Goal: Information Seeking & Learning: Check status

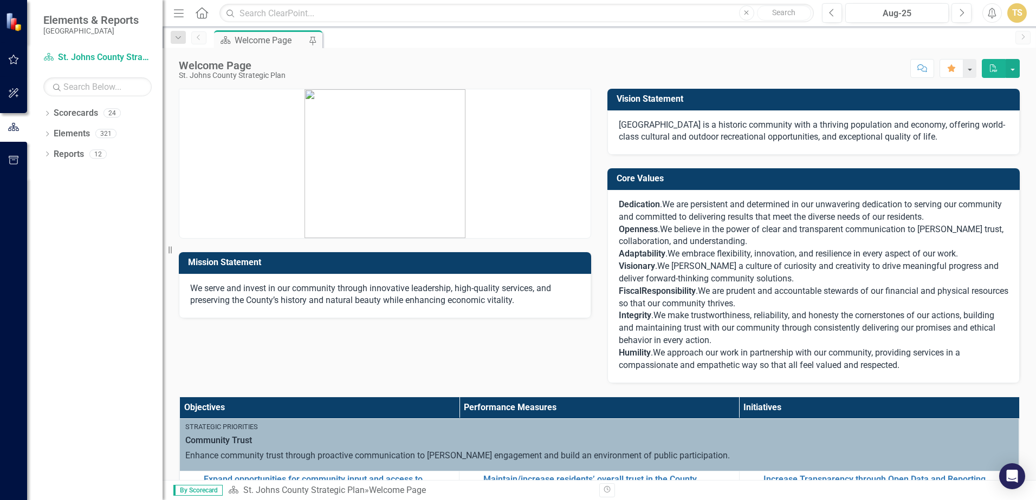
click at [14, 61] on icon "button" at bounding box center [13, 59] width 11 height 9
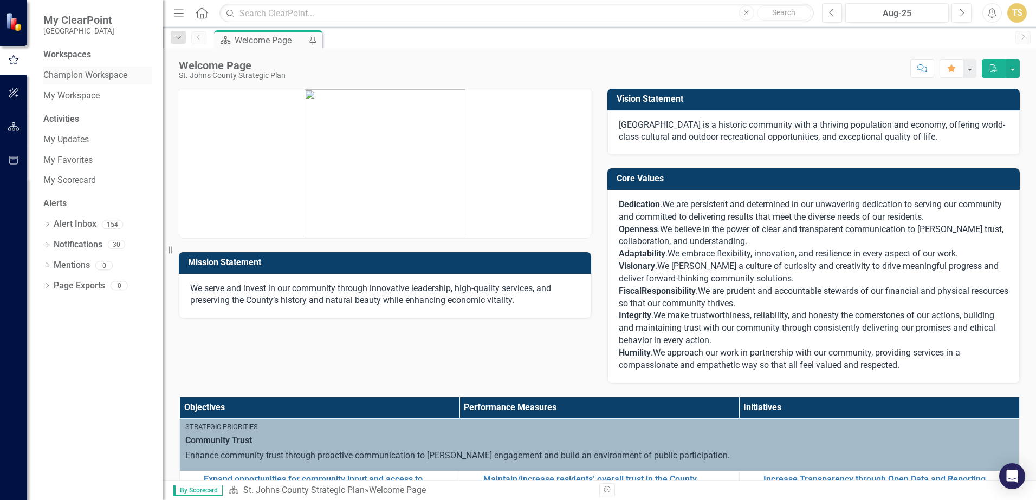
click at [89, 80] on link "Champion Workspace" at bounding box center [97, 75] width 108 height 12
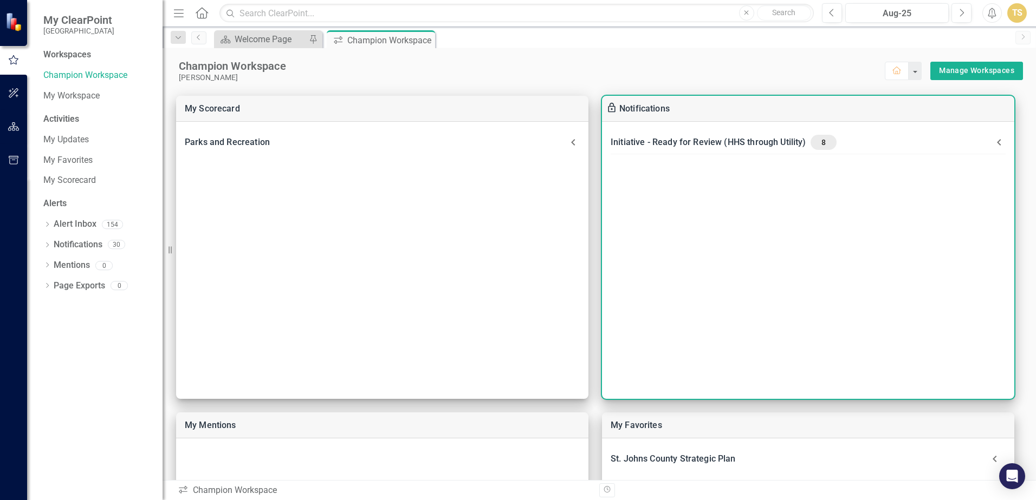
click at [683, 143] on div "Initiative - Ready for Review (HHS through Utility) 8" at bounding box center [798, 142] width 377 height 15
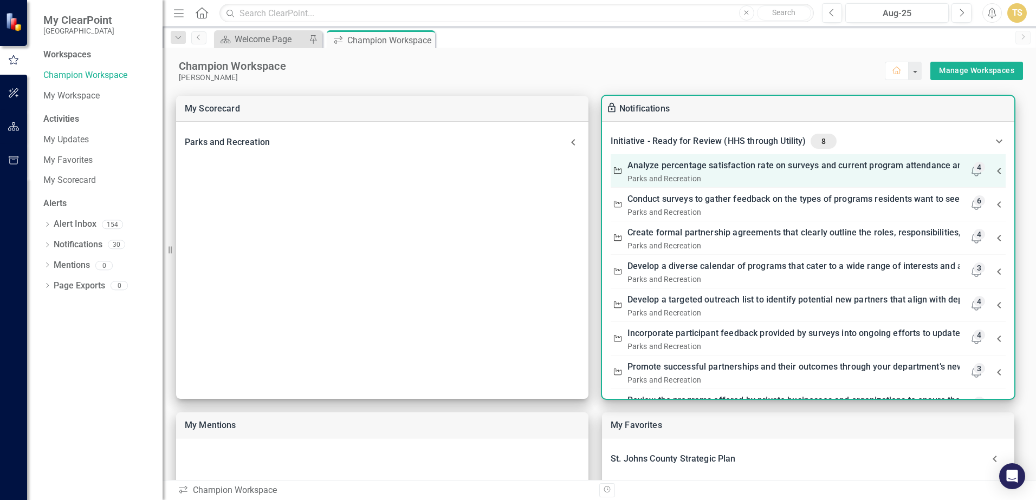
click at [702, 176] on div "Parks and Recreation" at bounding box center [793, 178] width 333 height 11
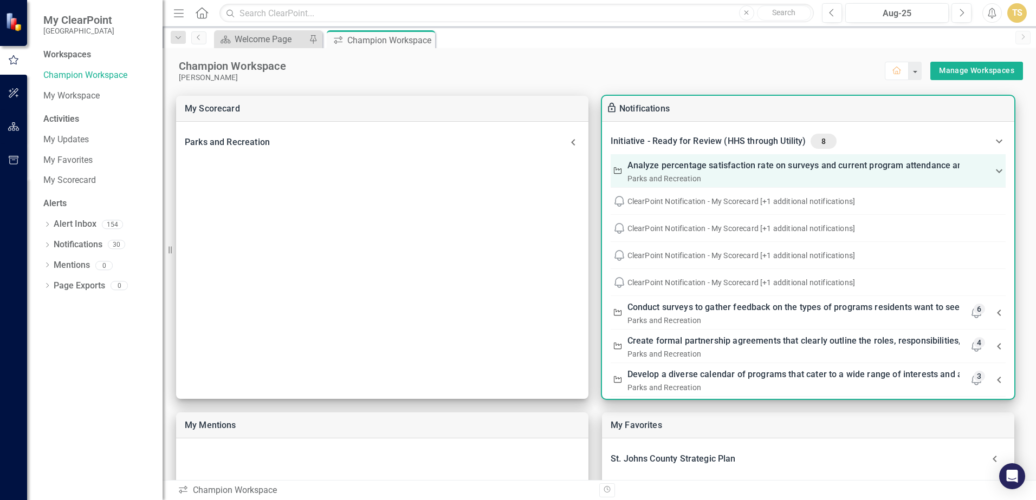
click at [715, 178] on div "Parks and Recreation" at bounding box center [793, 178] width 333 height 11
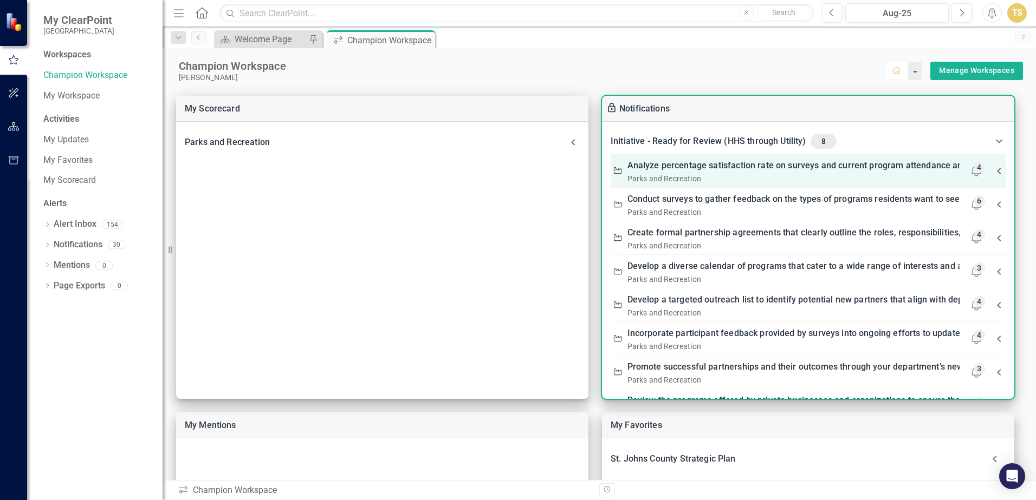
click at [716, 175] on div "Parks and Recreation" at bounding box center [793, 178] width 333 height 11
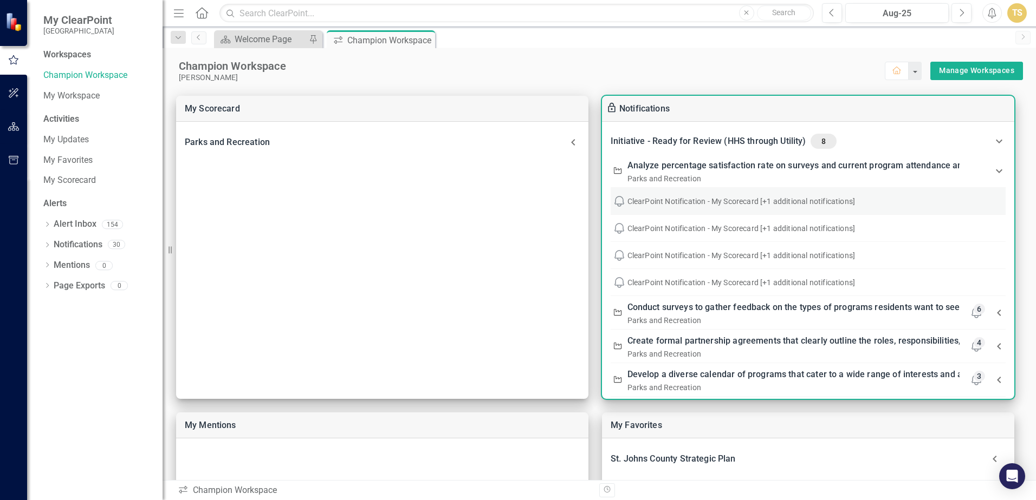
click at [701, 199] on div "ClearPoint Notification - My Scorecard [+1 additional notifications]" at bounding box center [814, 201] width 375 height 11
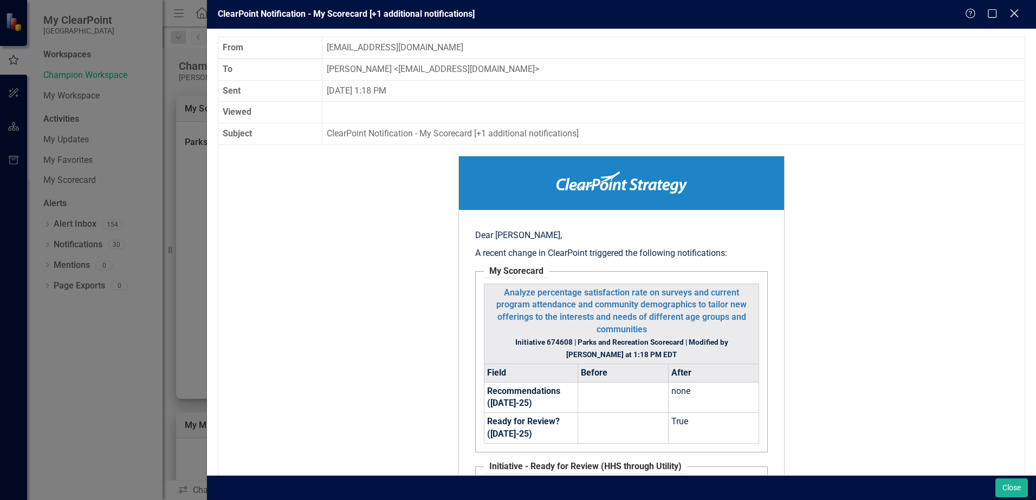
click at [1015, 13] on icon at bounding box center [1014, 13] width 8 height 8
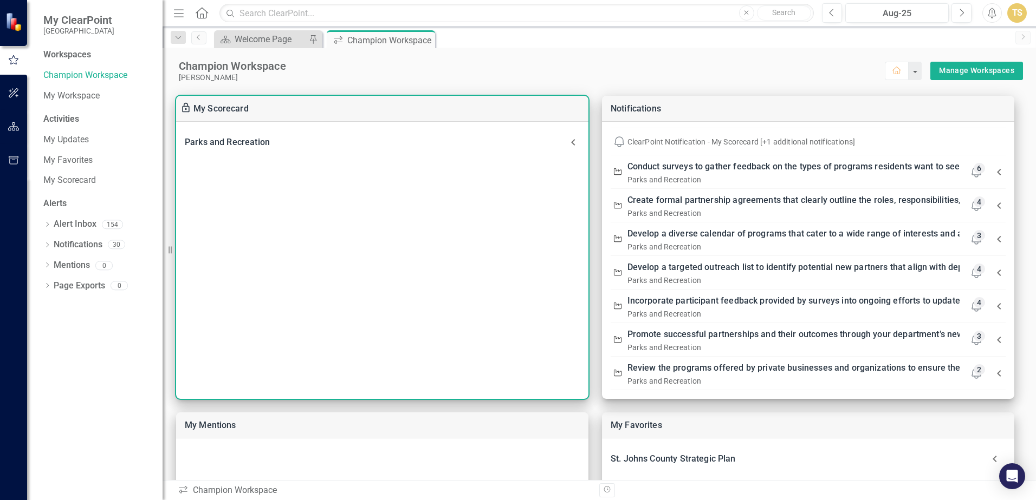
click at [233, 140] on div "Parks and Recreation" at bounding box center [376, 142] width 382 height 15
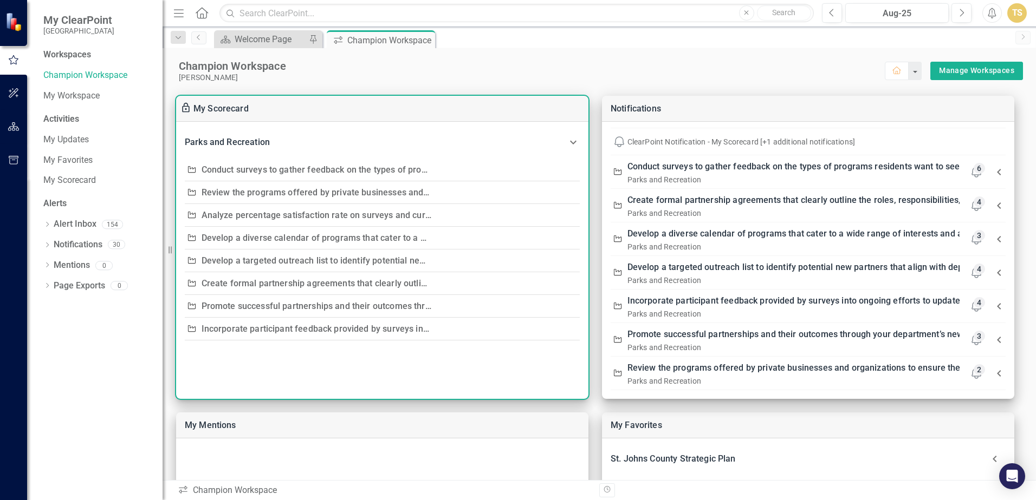
click at [350, 169] on link "Conduct surveys to gather feedback on the types of programs residents want to s…" at bounding box center [395, 170] width 389 height 10
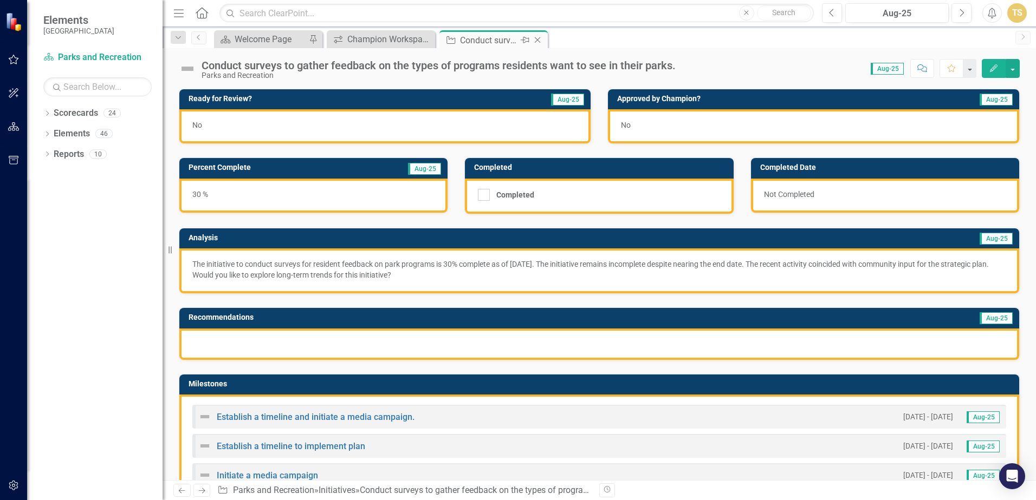
click at [542, 43] on icon "Close" at bounding box center [537, 40] width 11 height 9
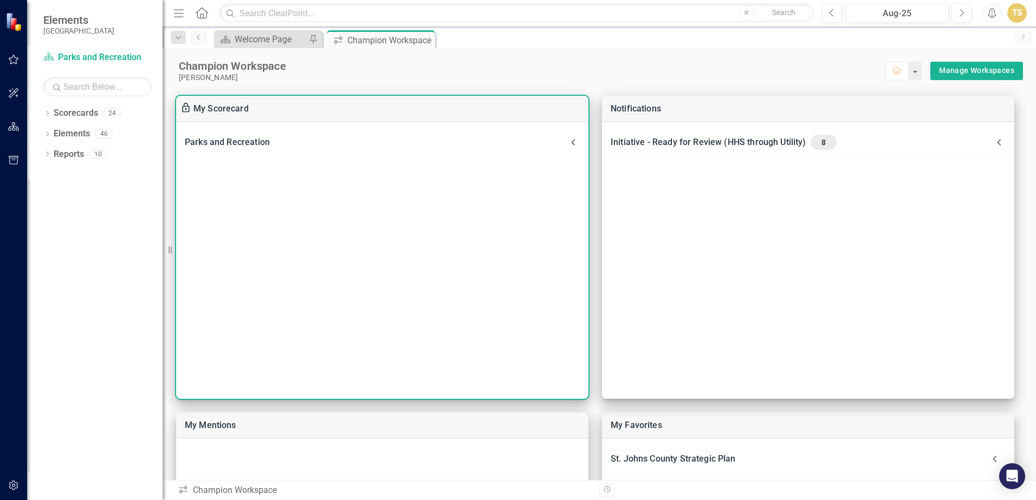
click at [345, 138] on div "Parks and Recreation" at bounding box center [376, 142] width 382 height 15
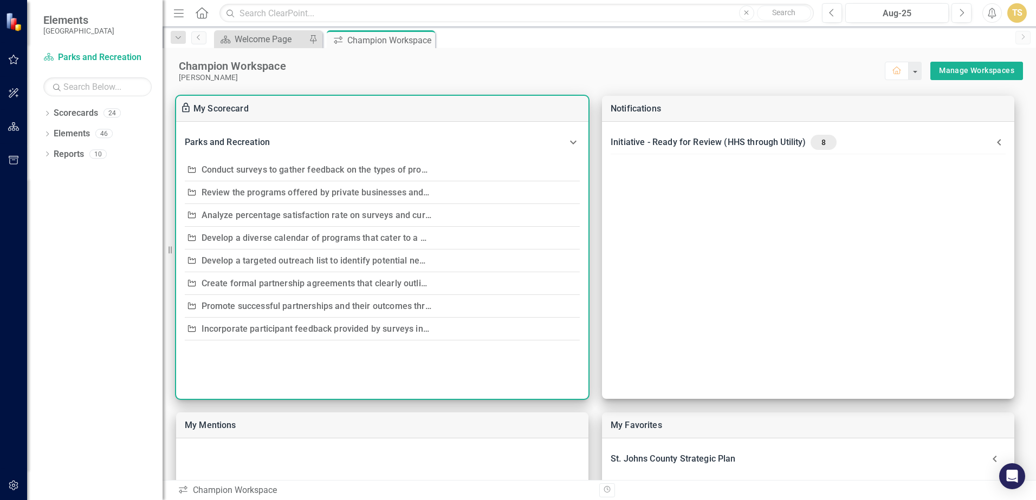
click at [252, 327] on link "Incorporate participant feedback provided by surveys into ongoing efforts to up…" at bounding box center [422, 329] width 443 height 10
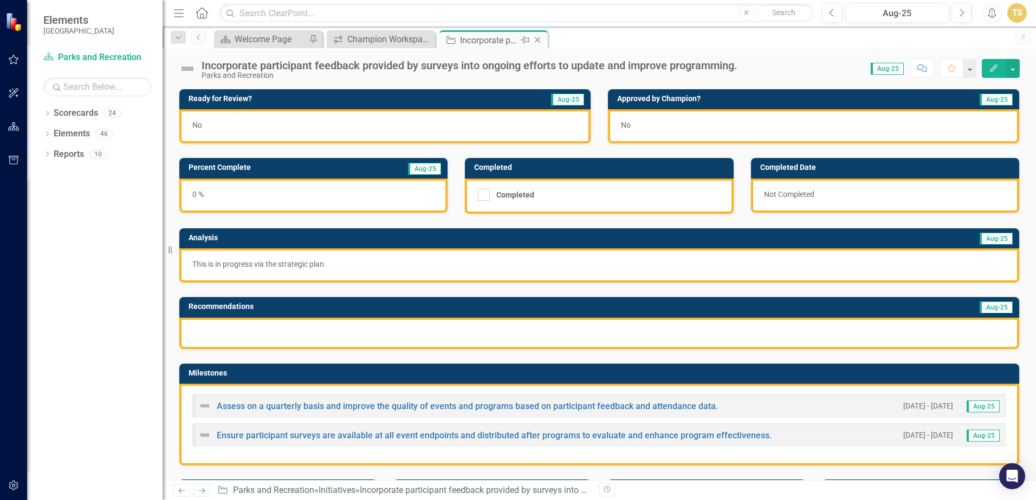
click at [539, 40] on icon "Close" at bounding box center [537, 40] width 11 height 9
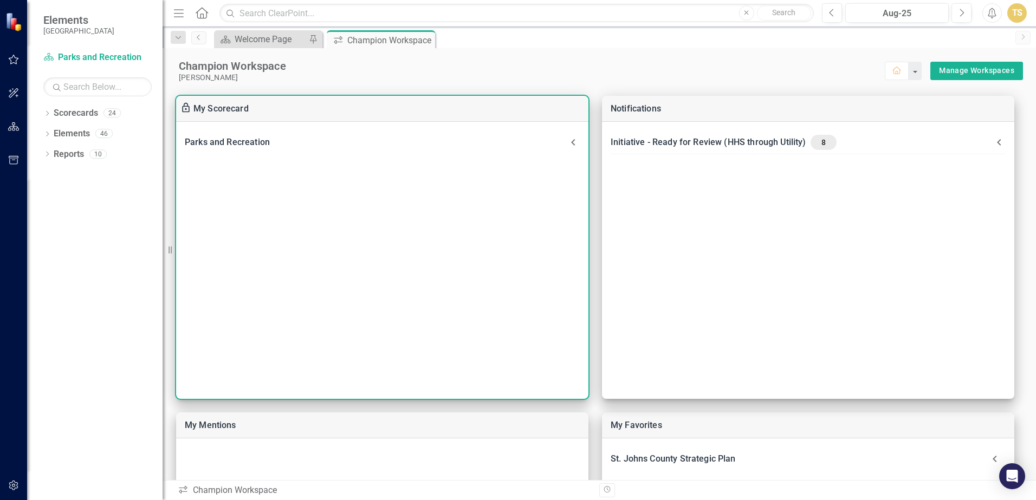
click at [278, 146] on div "Parks and Recreation" at bounding box center [376, 142] width 382 height 15
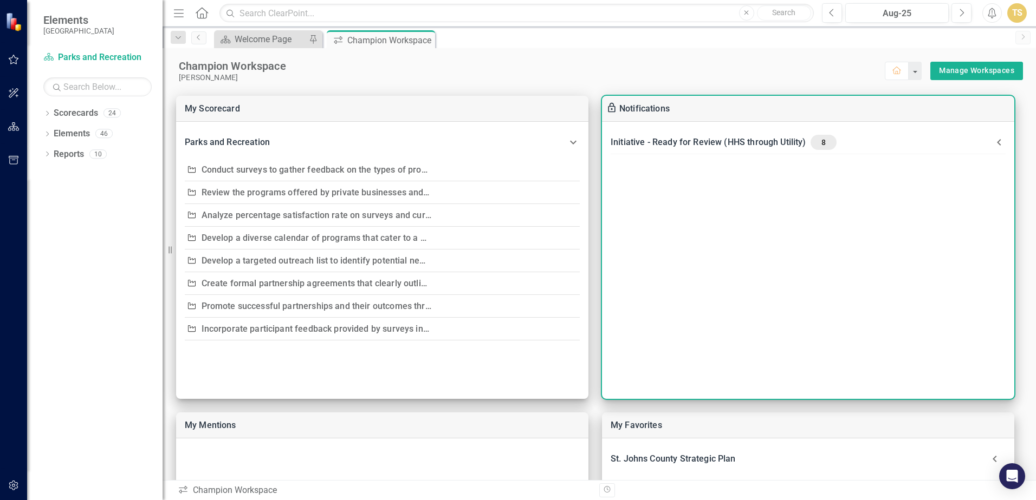
click at [669, 140] on div "Initiative - Ready for Review (HHS through Utility) 8" at bounding box center [798, 142] width 377 height 15
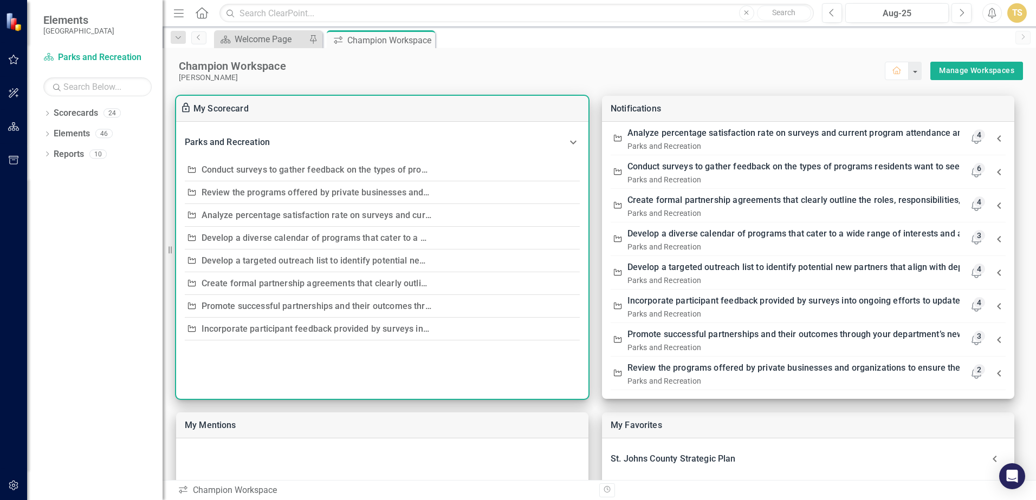
click at [268, 168] on link "Conduct surveys to gather feedback on the types of programs residents want to s…" at bounding box center [395, 170] width 389 height 10
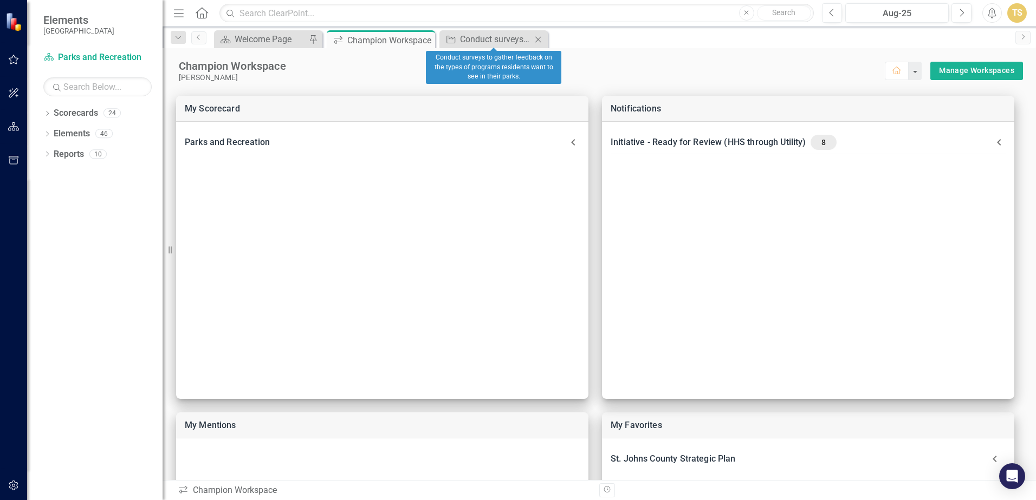
click at [538, 40] on icon at bounding box center [538, 39] width 6 height 6
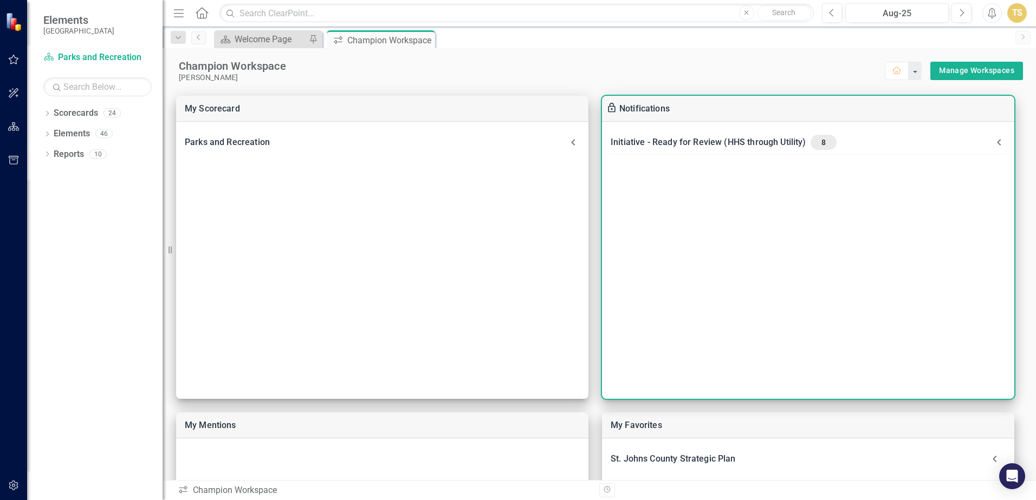
click at [727, 148] on div "Initiative - Ready for Review (HHS through Utility) 8" at bounding box center [798, 142] width 377 height 15
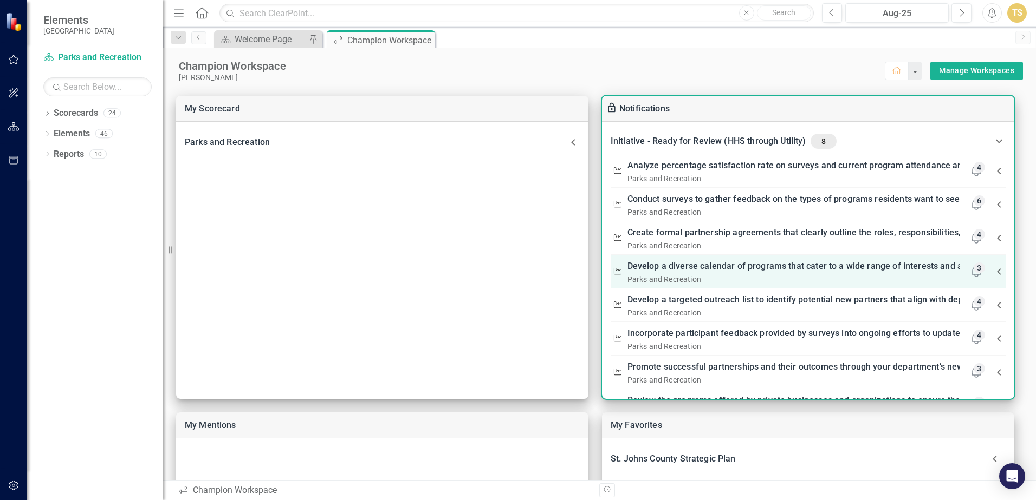
click at [762, 272] on link "Develop a diverse calendar of programs that cater to a wide range of interests …" at bounding box center [843, 266] width 432 height 15
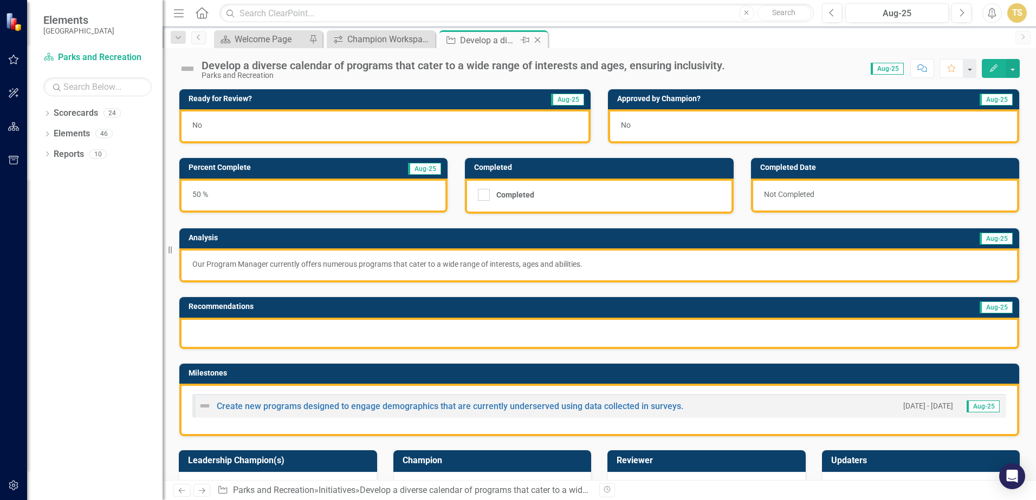
click at [542, 40] on icon "Close" at bounding box center [537, 40] width 11 height 9
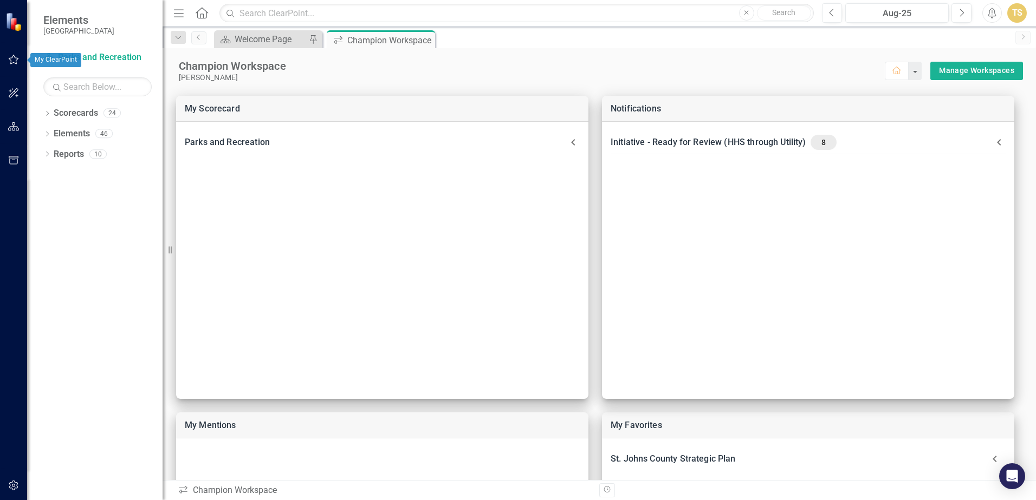
click at [16, 59] on icon "button" at bounding box center [13, 59] width 11 height 9
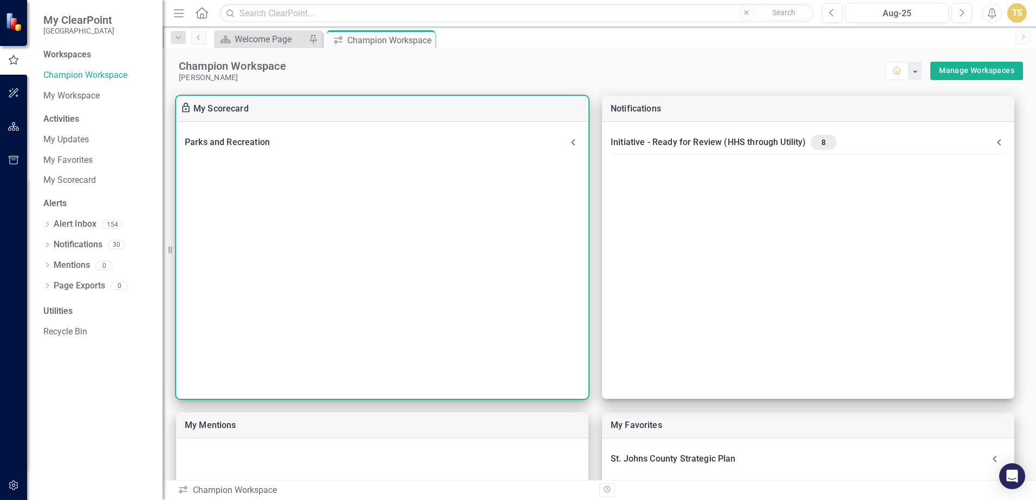
click at [269, 141] on div "Parks and Recreation" at bounding box center [376, 142] width 382 height 15
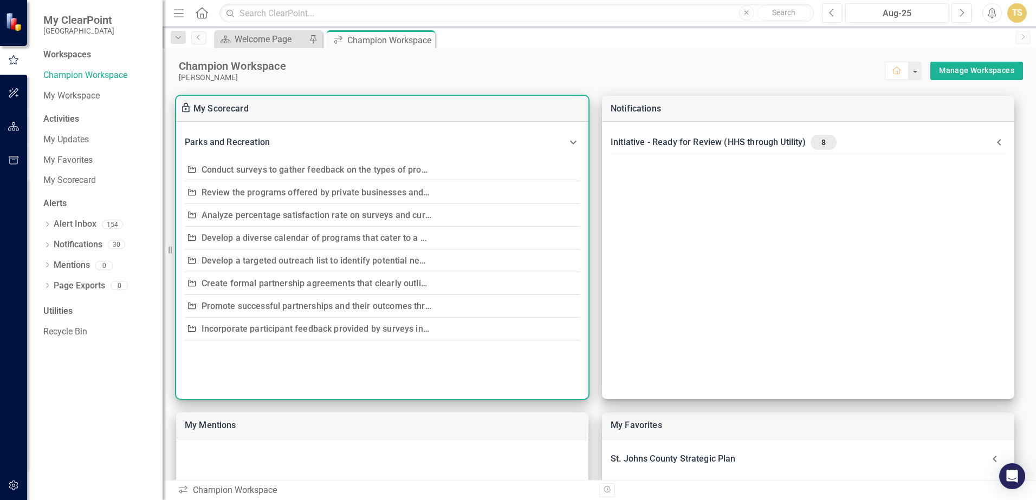
click at [265, 332] on link "Incorporate participant feedback provided by surveys into ongoing efforts to up…" at bounding box center [422, 329] width 443 height 10
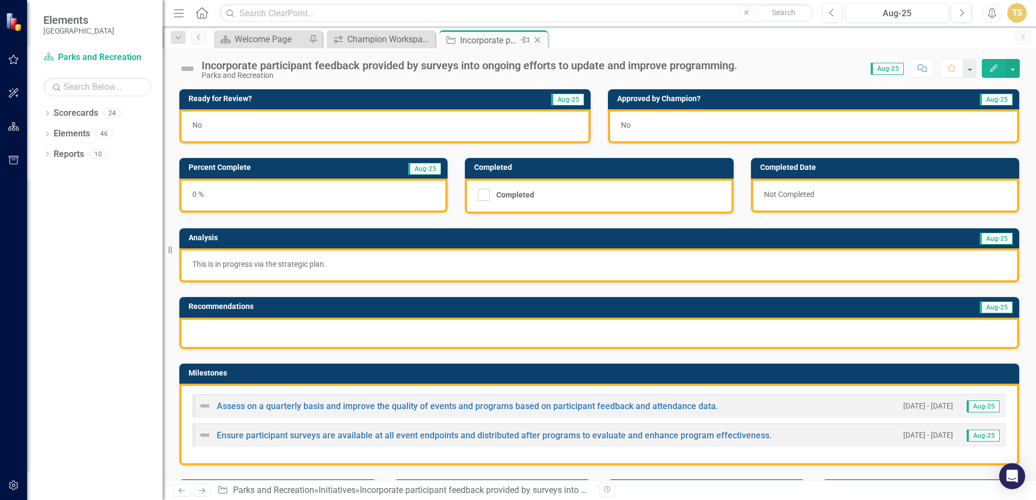
click at [540, 43] on icon "Close" at bounding box center [537, 40] width 11 height 9
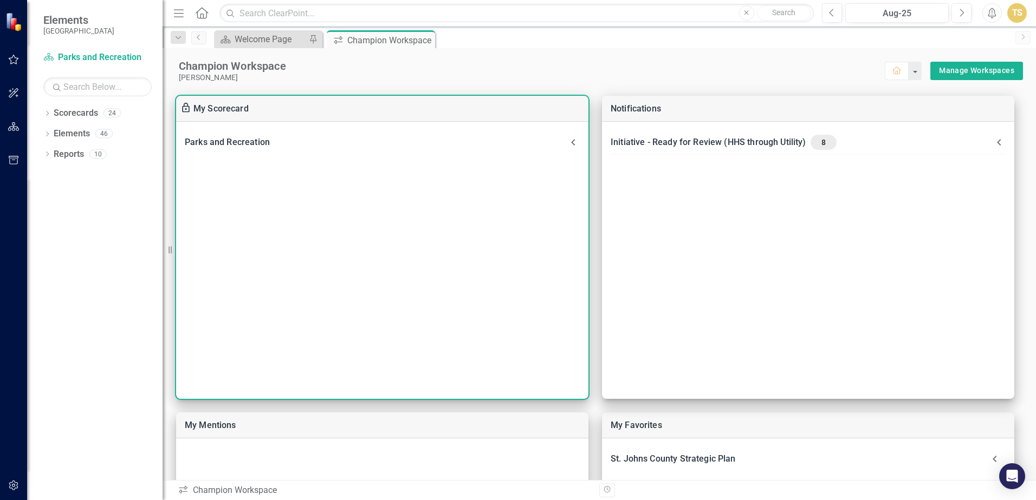
click at [389, 145] on div "Parks and Recreation" at bounding box center [376, 142] width 382 height 15
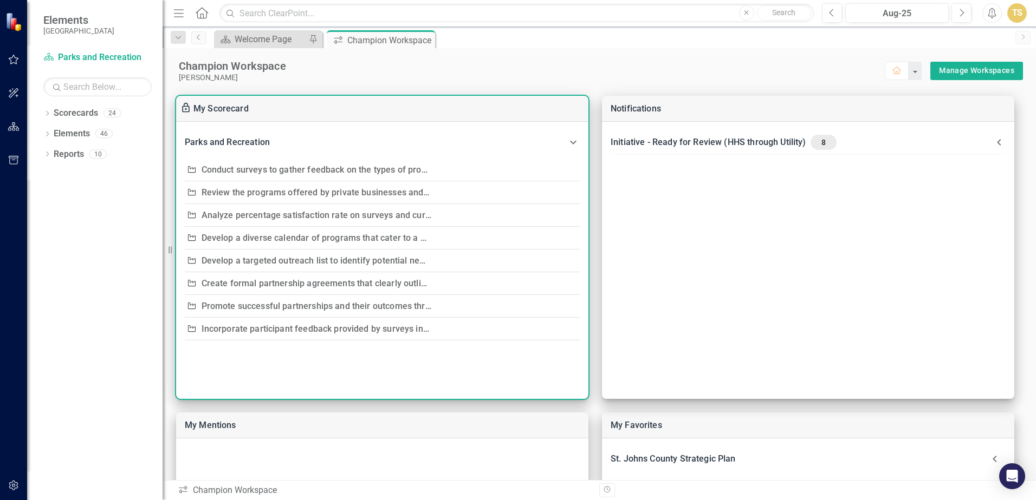
click at [301, 310] on link "Promote successful partnerships and their outcomes through your department’s ne…" at bounding box center [446, 306] width 491 height 10
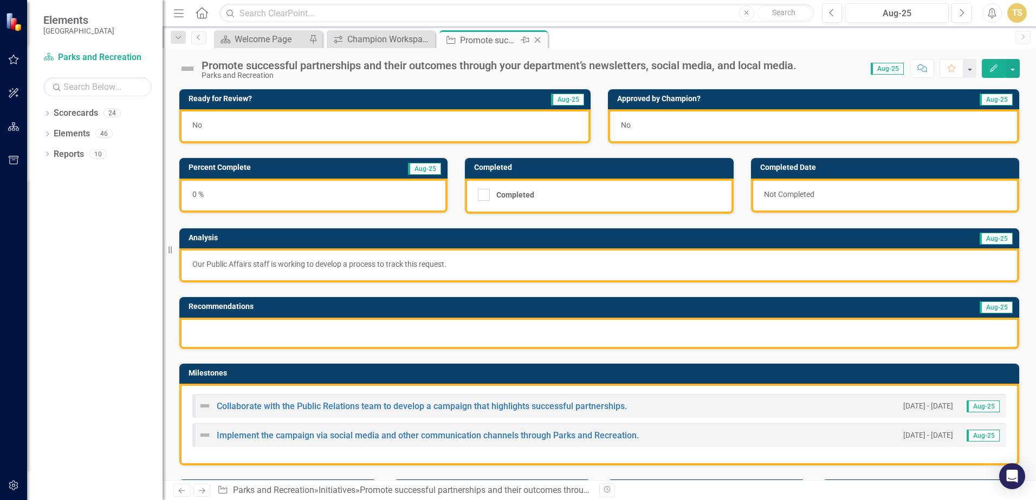
click at [539, 41] on icon "Close" at bounding box center [537, 40] width 11 height 9
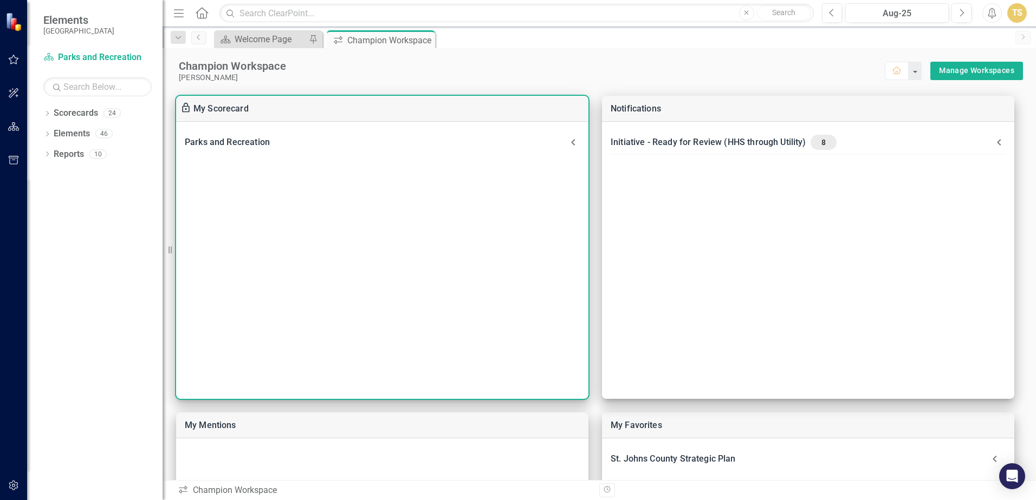
click at [345, 147] on div "Parks and Recreation" at bounding box center [376, 142] width 382 height 15
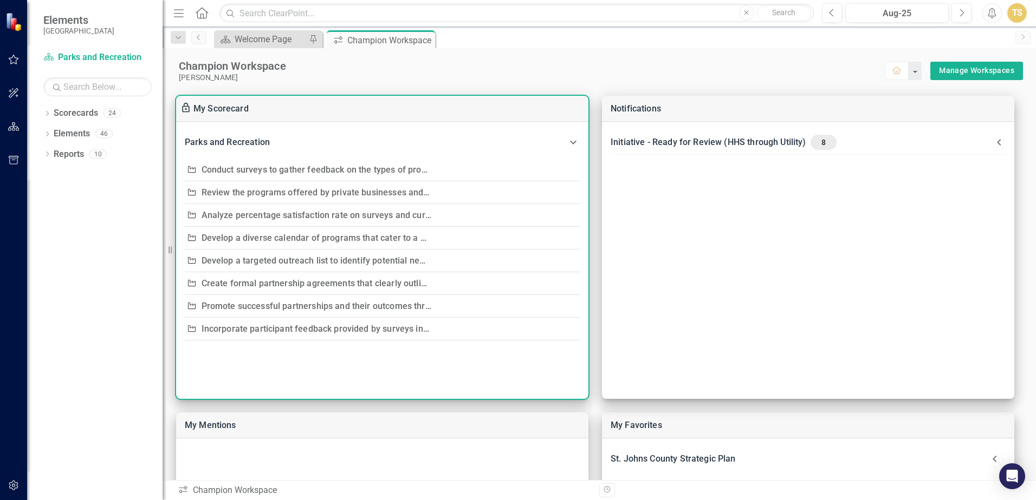
click at [275, 287] on link "Create formal partnership agreements that clearly outline the roles, responsibi…" at bounding box center [468, 283] width 534 height 10
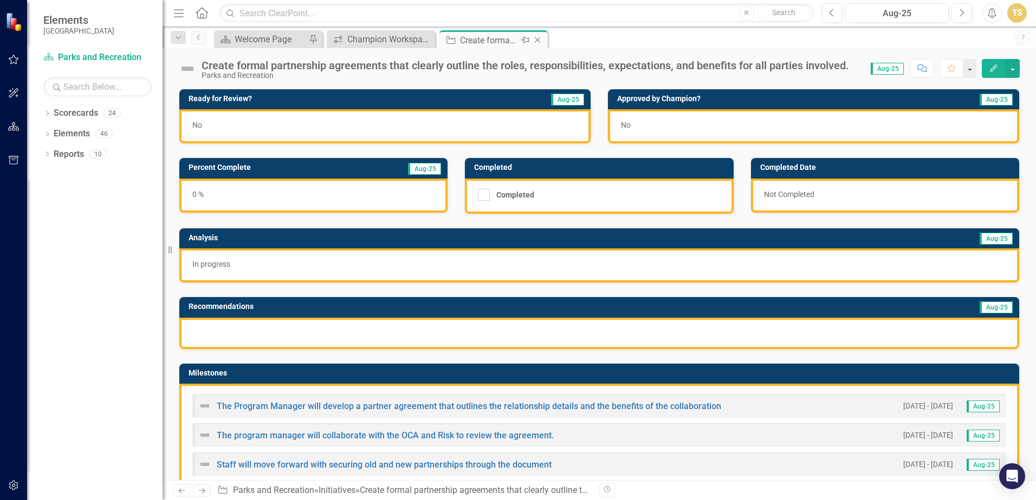
click at [538, 38] on icon "Close" at bounding box center [537, 40] width 11 height 9
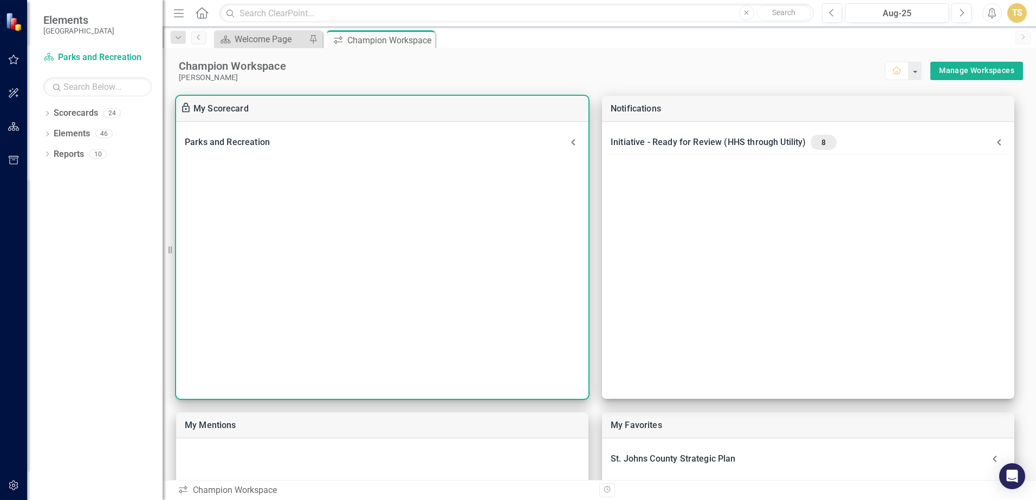
click at [306, 134] on Recreation-header "Parks and Recreation" at bounding box center [382, 143] width 412 height 24
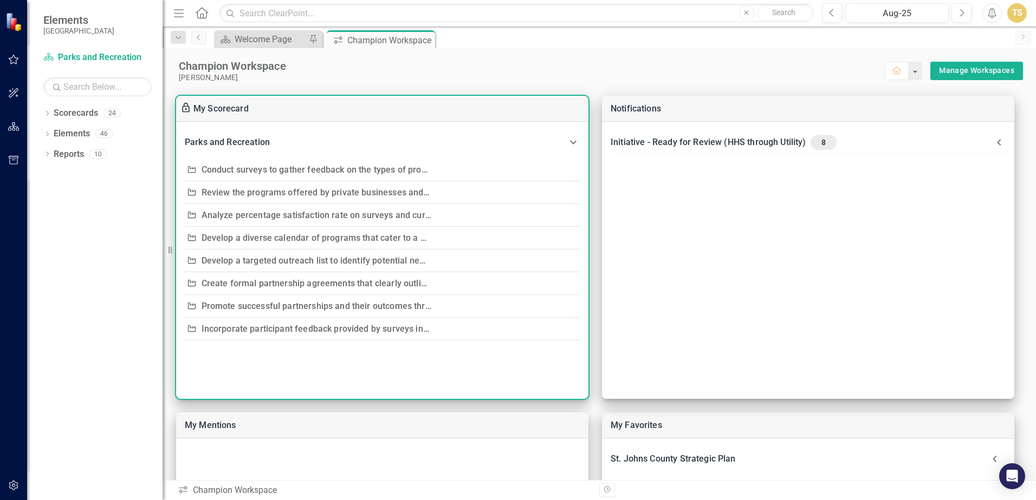
click at [250, 260] on link "Develop a targeted outreach list to identify potential new partners that align …" at bounding box center [508, 261] width 615 height 10
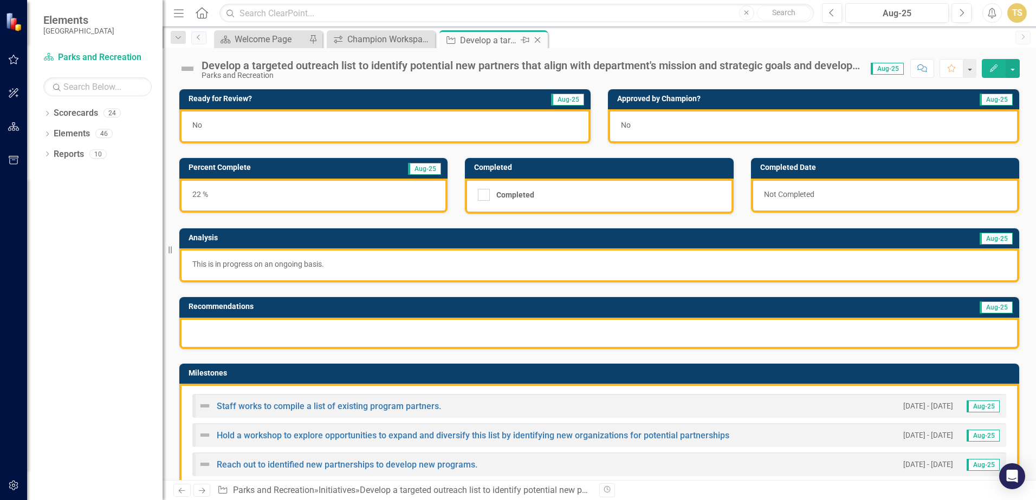
click at [540, 40] on icon "Close" at bounding box center [537, 40] width 11 height 9
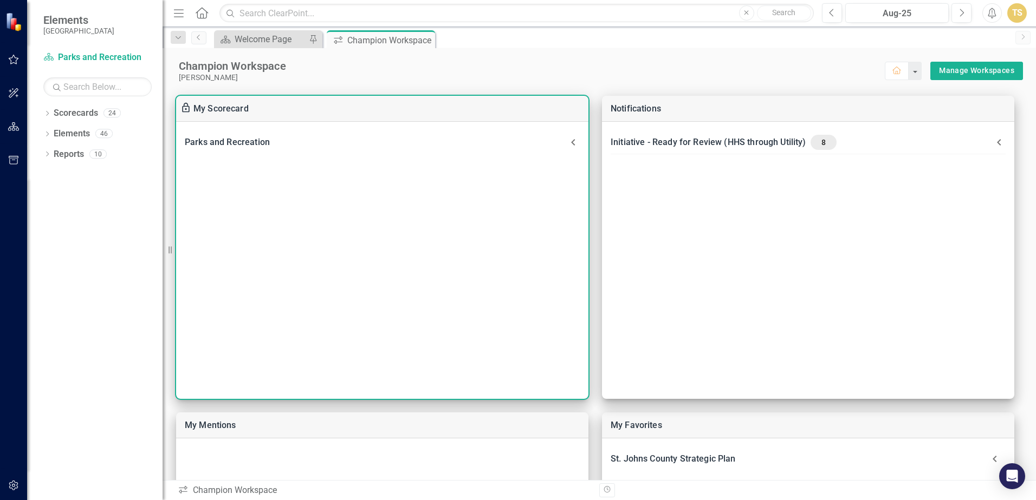
click at [268, 139] on div "Parks and Recreation" at bounding box center [376, 142] width 382 height 15
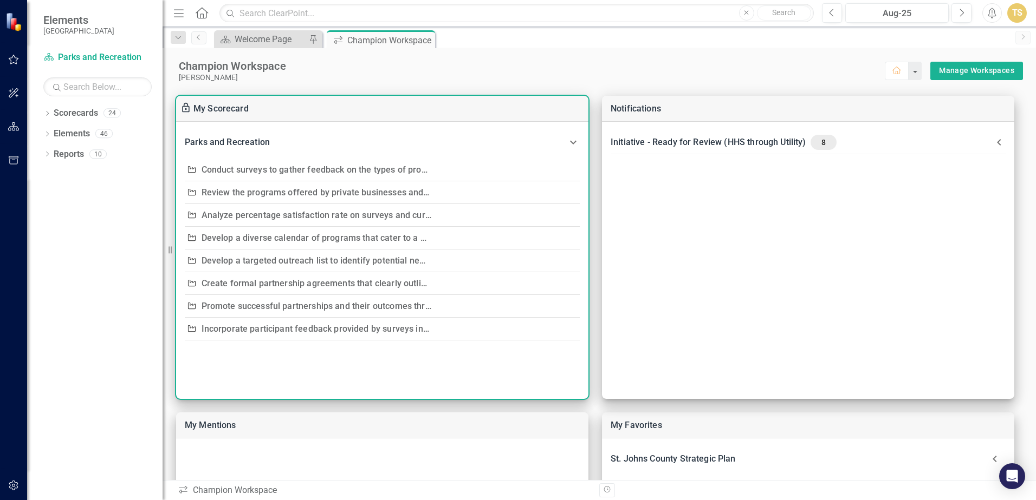
click at [251, 243] on div "Develop a diverse calendar of programs that cater to a wide range of interests …" at bounding box center [316, 238] width 230 height 15
click at [251, 237] on link "Develop a diverse calendar of programs that cater to a wide range of interests …" at bounding box center [417, 238] width 432 height 10
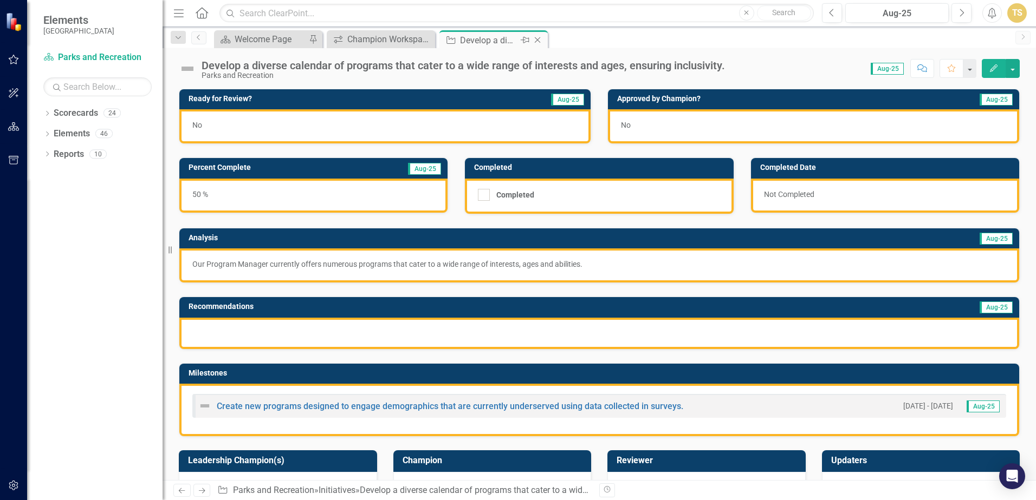
click at [535, 41] on icon "Close" at bounding box center [537, 40] width 11 height 9
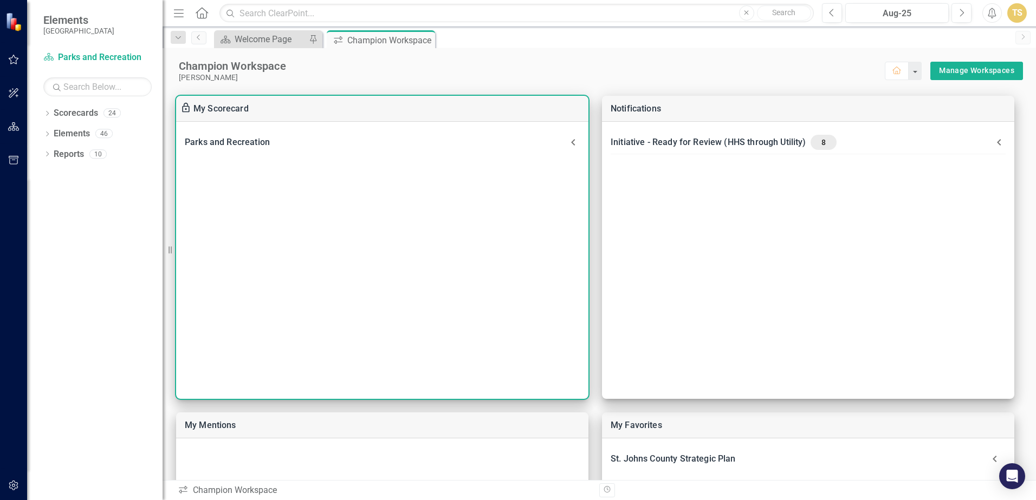
click at [276, 145] on div "Parks and Recreation" at bounding box center [376, 142] width 382 height 15
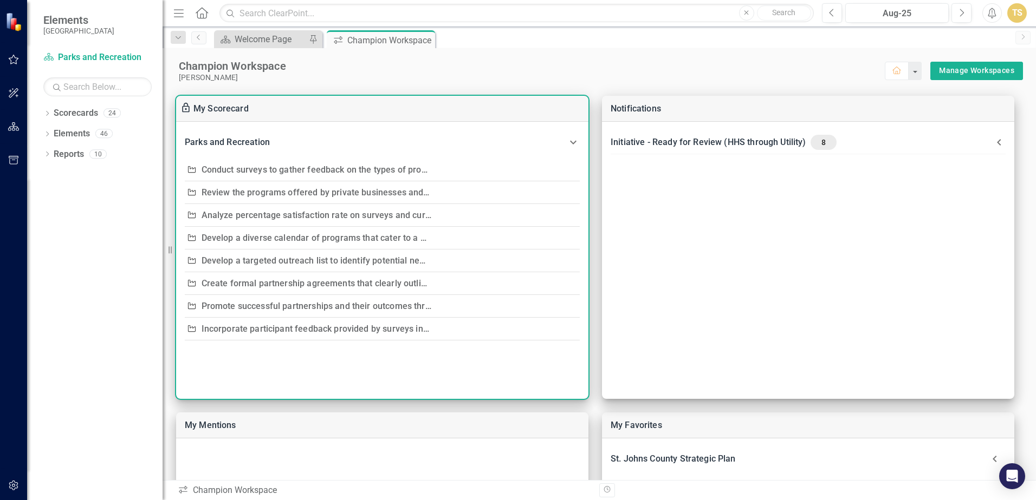
click at [262, 215] on link "Analyze percentage satisfaction rate on surveys and current program attendance …" at bounding box center [604, 215] width 806 height 10
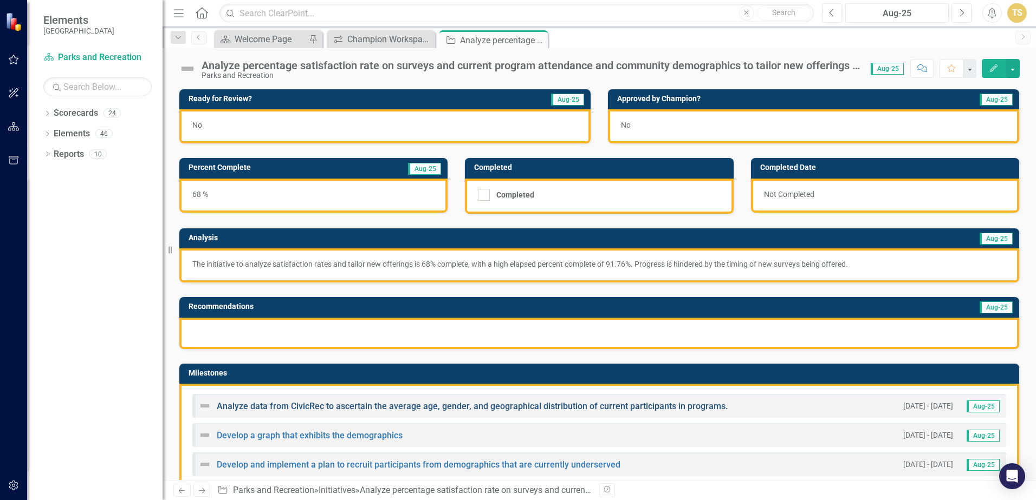
click at [456, 410] on link "Analyze data from CivicRec to ascertain the average age, gender, and geographic…" at bounding box center [472, 406] width 511 height 10
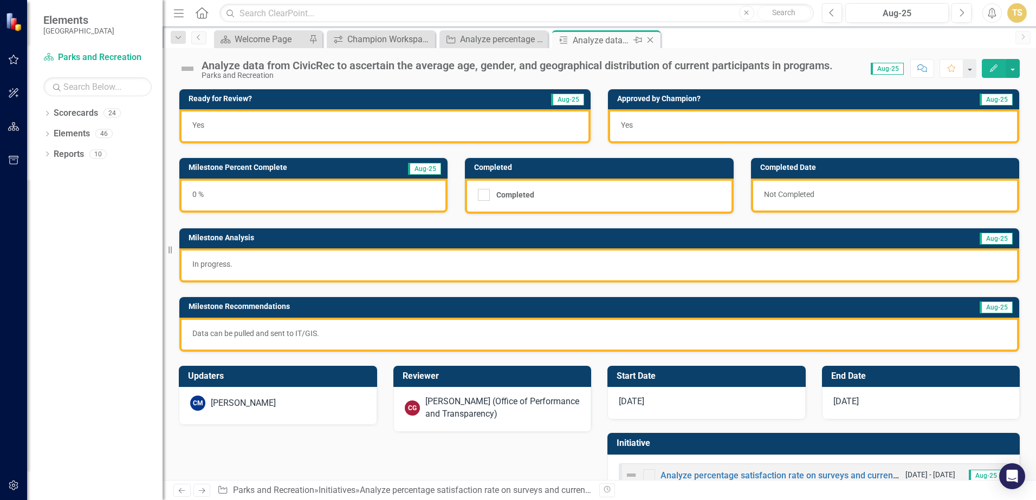
click at [652, 41] on icon "Close" at bounding box center [649, 40] width 11 height 9
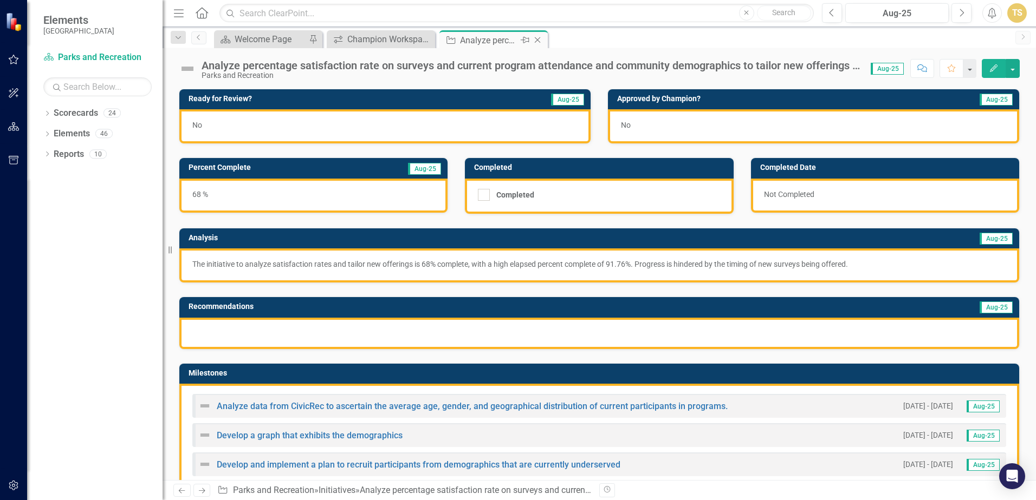
click at [538, 42] on icon "Close" at bounding box center [537, 40] width 11 height 9
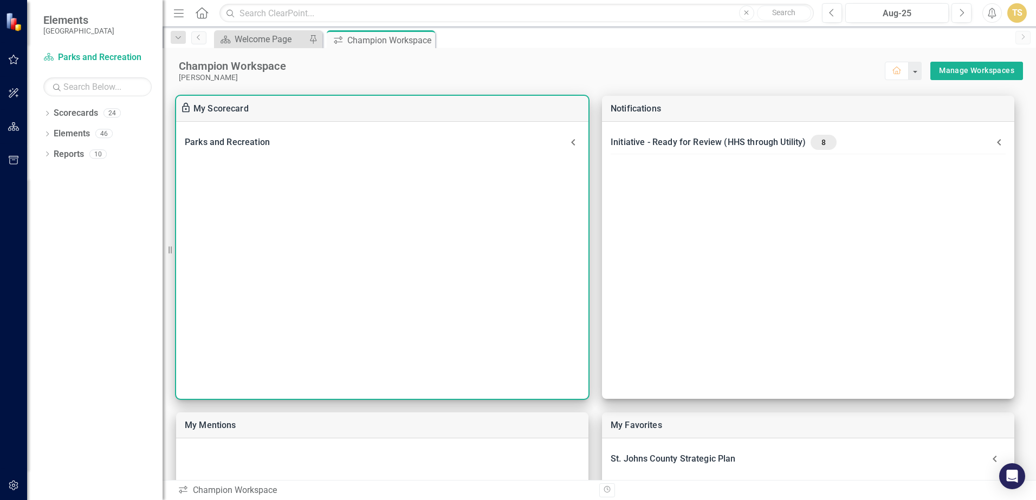
click at [396, 133] on Recreation-header "Parks and Recreation" at bounding box center [382, 143] width 412 height 24
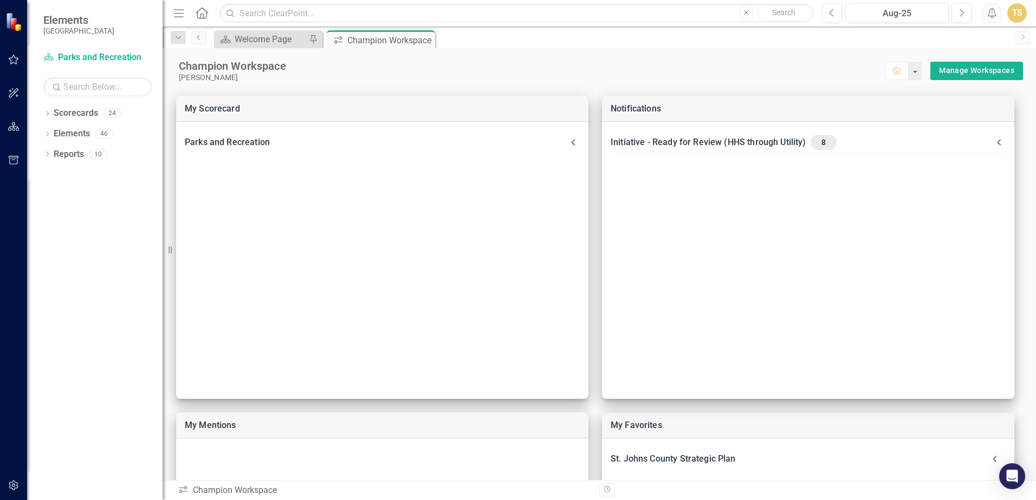
click at [8, 58] on icon "button" at bounding box center [13, 59] width 11 height 9
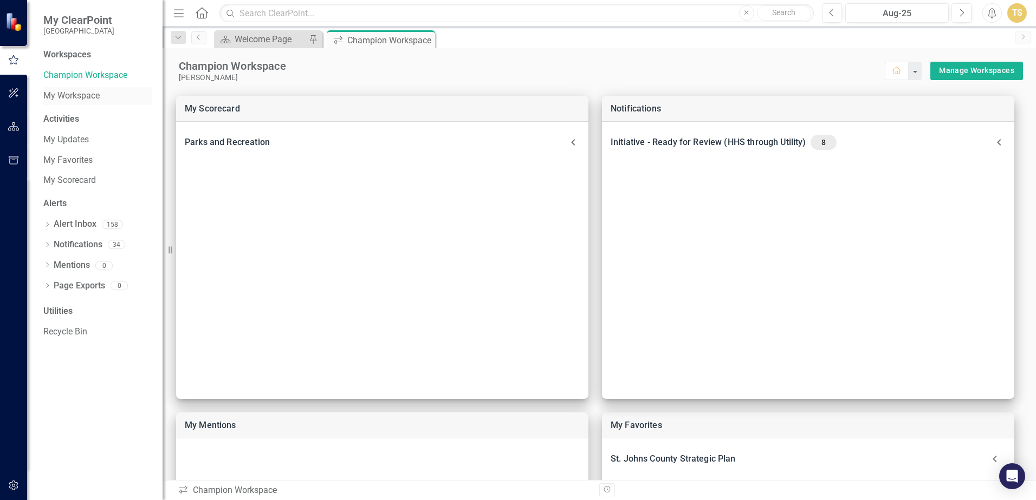
click at [79, 96] on link "My Workspace" at bounding box center [97, 96] width 108 height 12
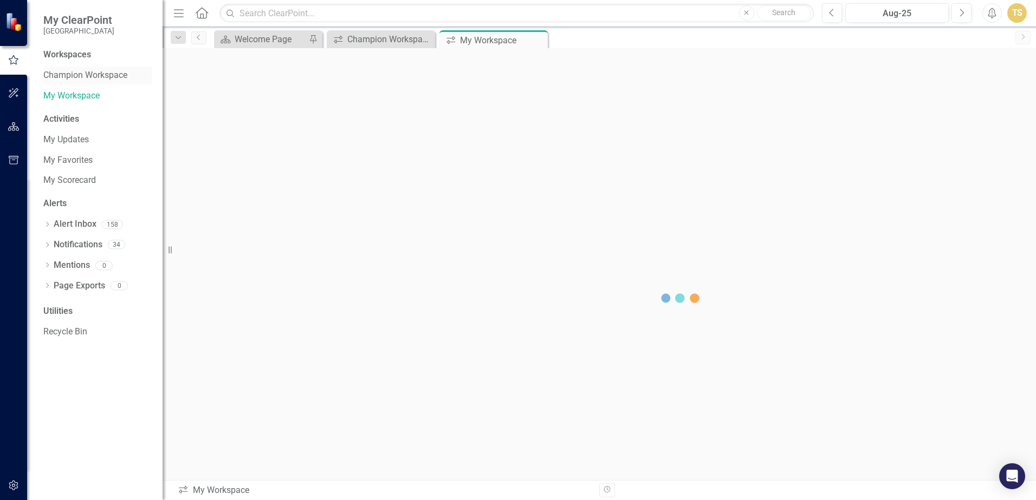
click at [90, 76] on link "Champion Workspace" at bounding box center [97, 75] width 108 height 12
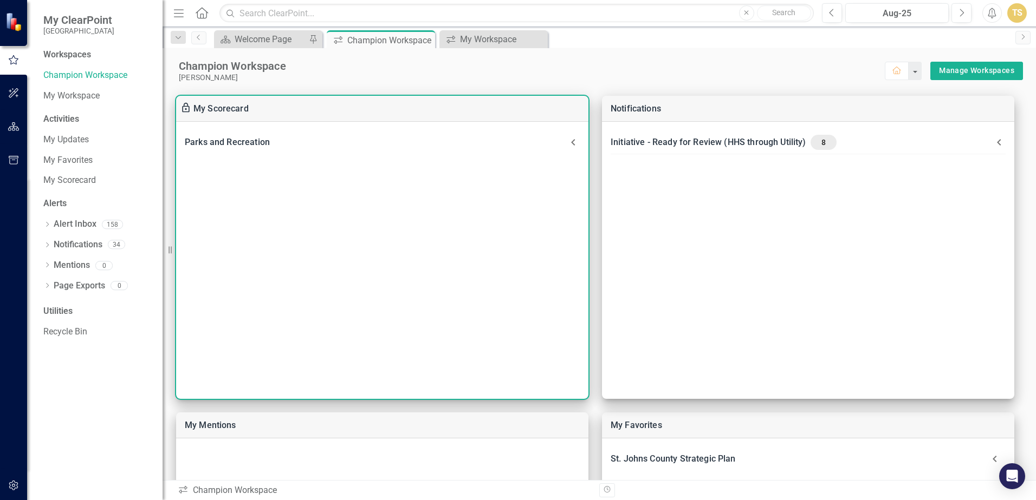
click at [452, 147] on div "Parks and Recreation" at bounding box center [376, 142] width 382 height 15
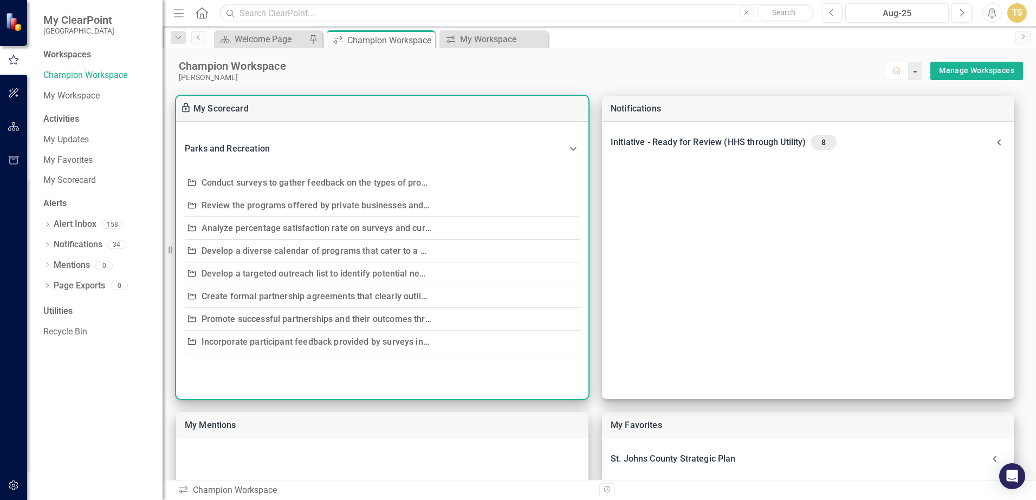
click at [291, 227] on link "Analyze percentage satisfaction rate on surveys and current program attendance …" at bounding box center [604, 228] width 806 height 10
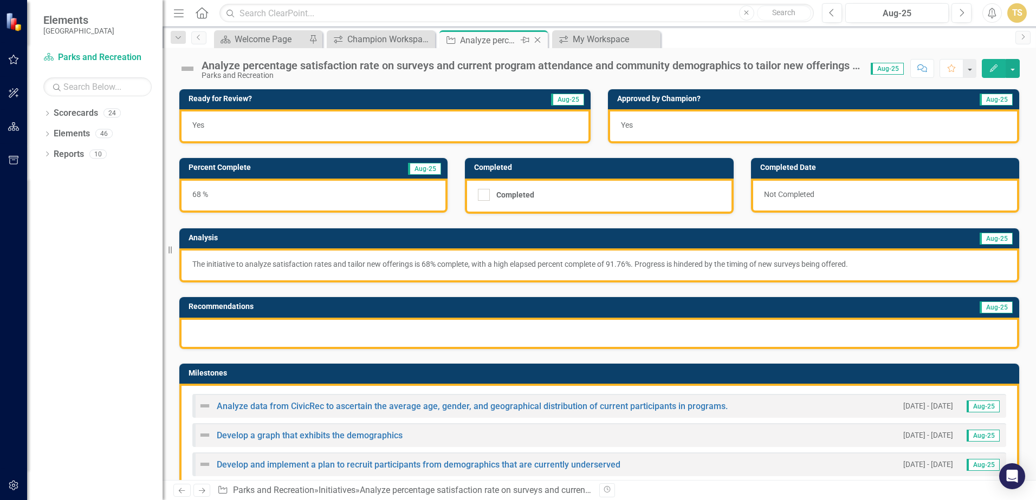
click at [543, 43] on div "Close" at bounding box center [538, 41] width 14 height 14
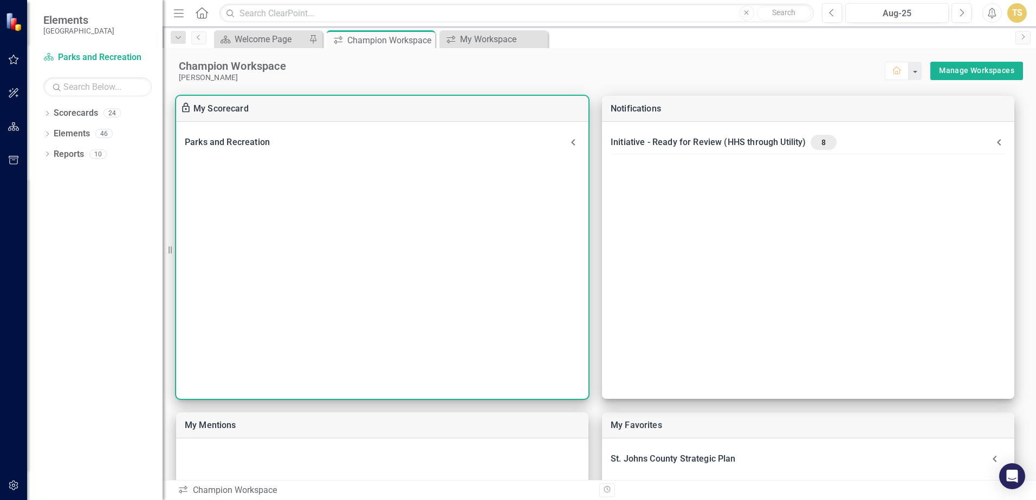
click at [499, 148] on div "Parks and Recreation" at bounding box center [376, 142] width 382 height 15
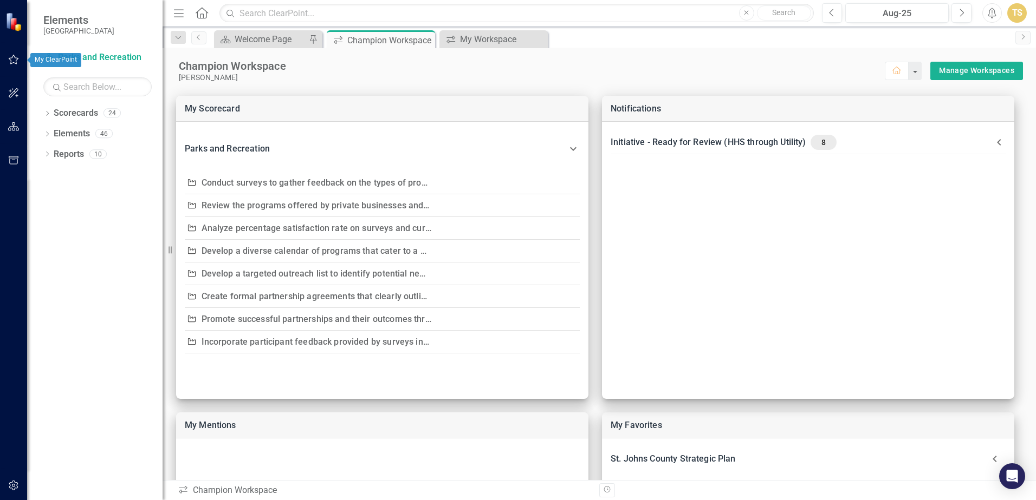
click at [16, 60] on icon "button" at bounding box center [13, 59] width 11 height 9
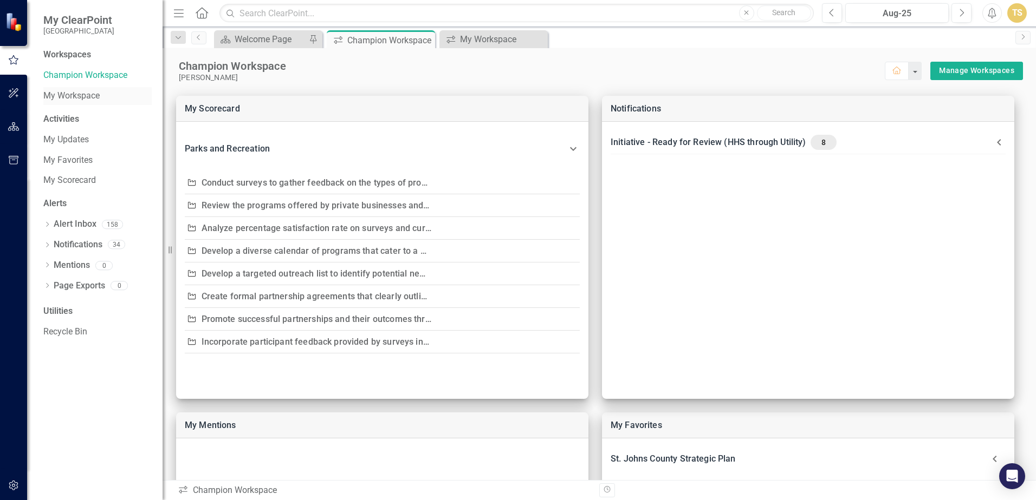
click at [73, 92] on link "My Workspace" at bounding box center [97, 96] width 108 height 12
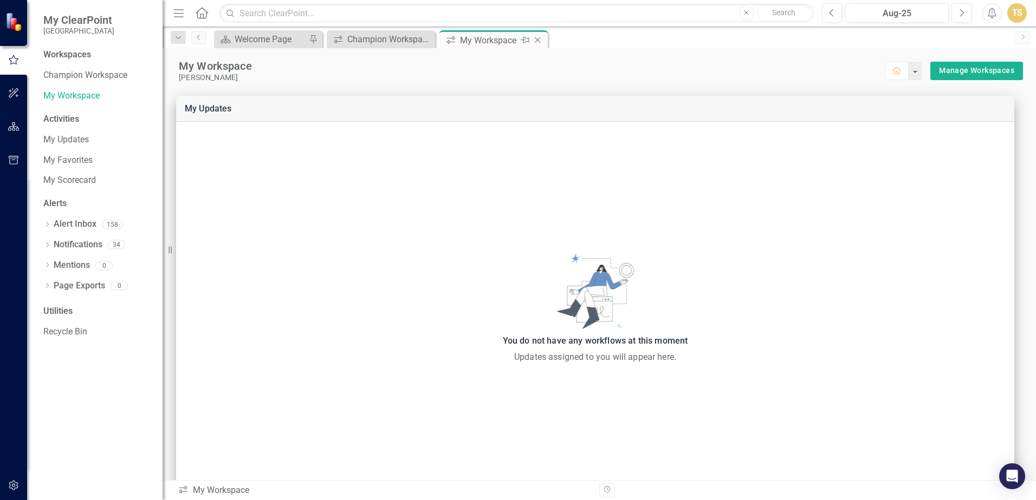
click at [540, 39] on icon "Close" at bounding box center [537, 40] width 11 height 9
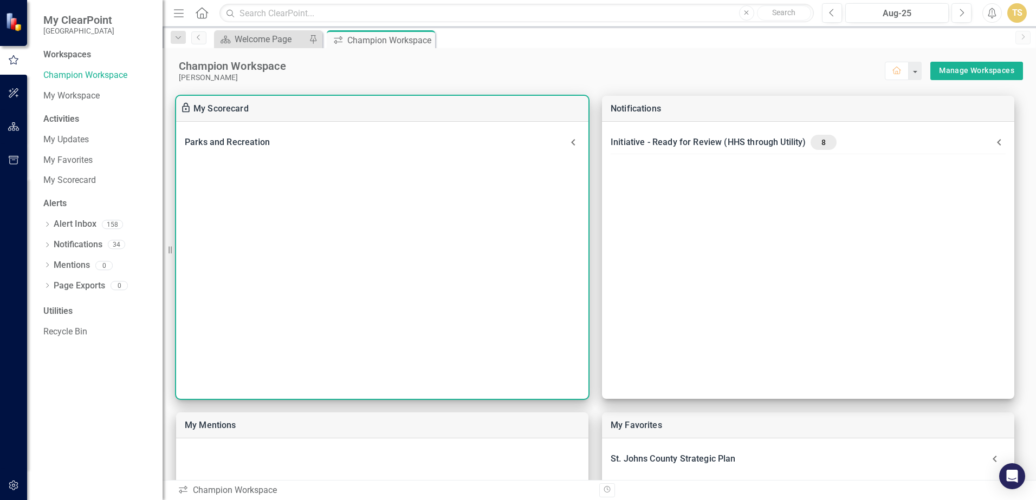
click at [409, 136] on div "Parks and Recreation" at bounding box center [376, 142] width 382 height 15
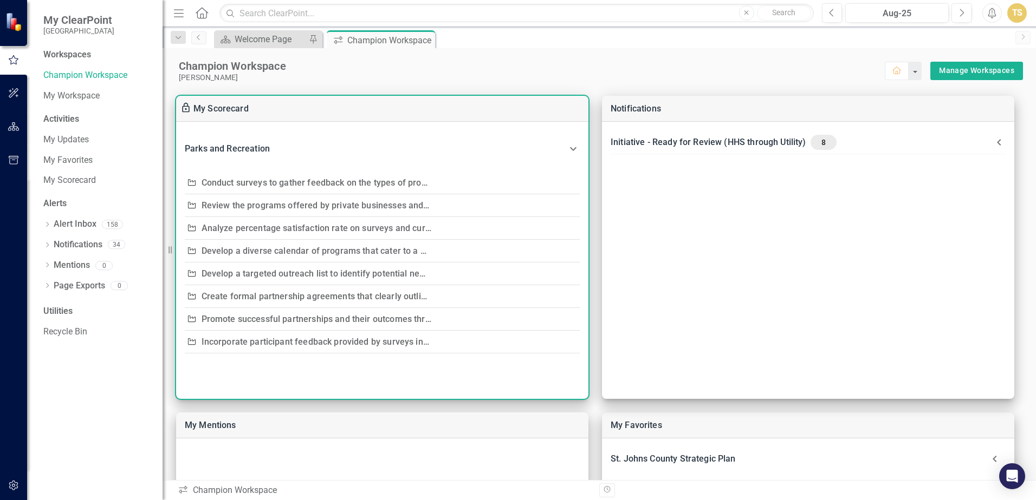
click at [270, 232] on link "Analyze percentage satisfaction rate on surveys and current program attendance …" at bounding box center [604, 228] width 806 height 10
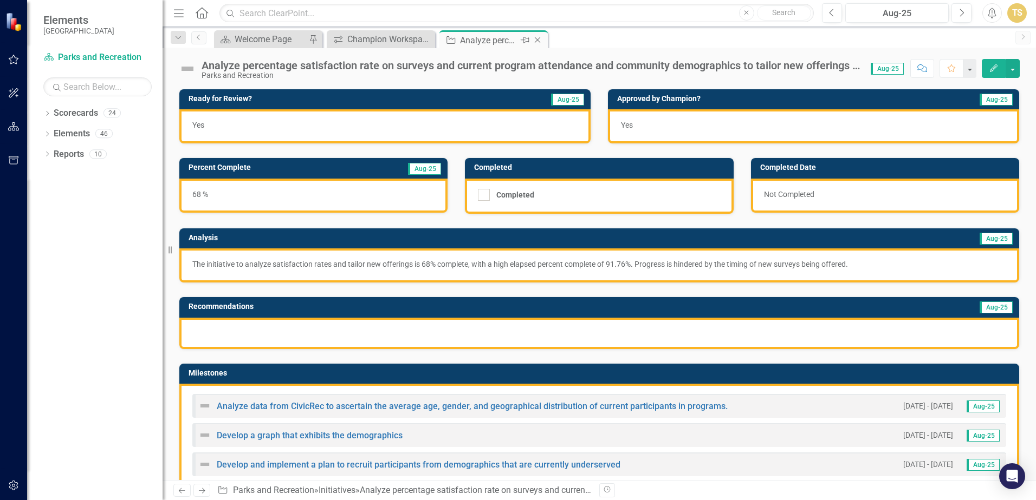
click at [539, 39] on icon "Close" at bounding box center [537, 40] width 11 height 9
